Goal: Task Accomplishment & Management: Manage account settings

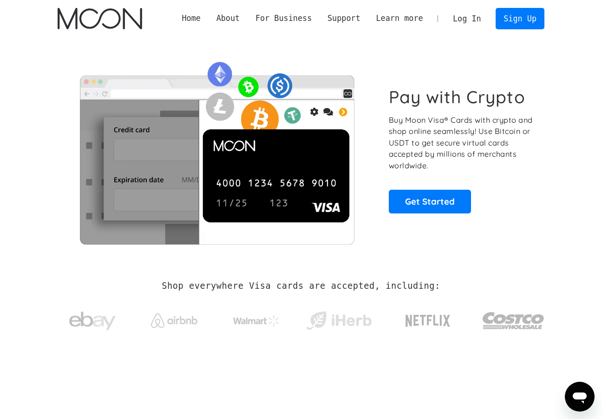
click at [484, 24] on link "Log In" at bounding box center [467, 18] width 44 height 20
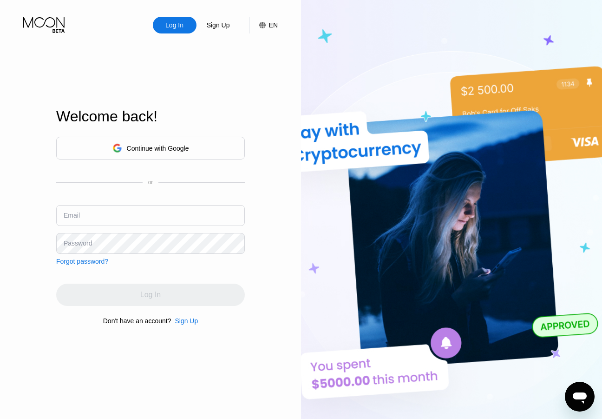
click at [185, 137] on div "Continue with Google" at bounding box center [150, 148] width 189 height 23
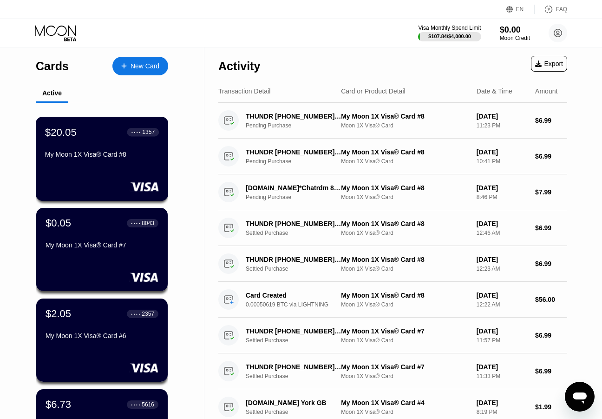
click at [102, 158] on div "My Moon 1X Visa® Card #8" at bounding box center [102, 154] width 114 height 7
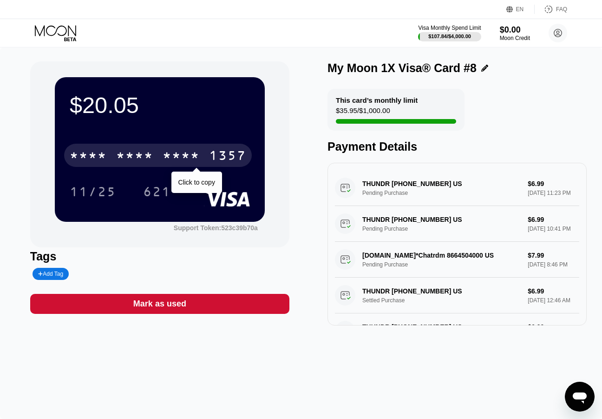
click at [212, 161] on div "1357" at bounding box center [227, 156] width 37 height 15
